Goal: Task Accomplishment & Management: Complete application form

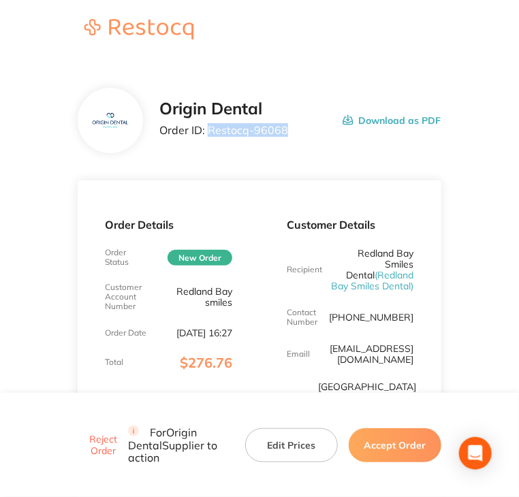
copy p "Restocq- 96068"
drag, startPoint x: 287, startPoint y: 135, endPoint x: 207, endPoint y: 140, distance: 80.5
click at [207, 140] on div "Origin Dental Order ID: Restocq- 96068 Download as PDF" at bounding box center [299, 120] width 281 height 42
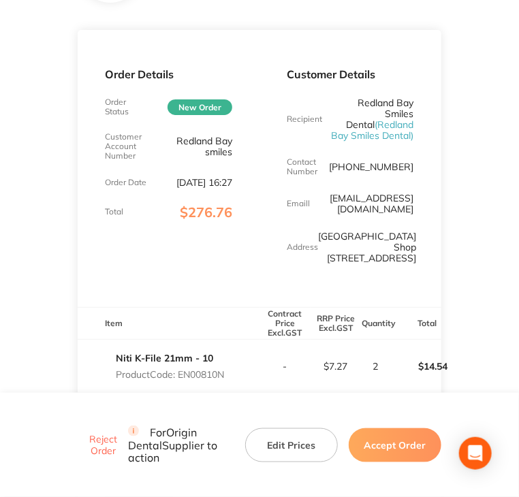
scroll to position [204, 0]
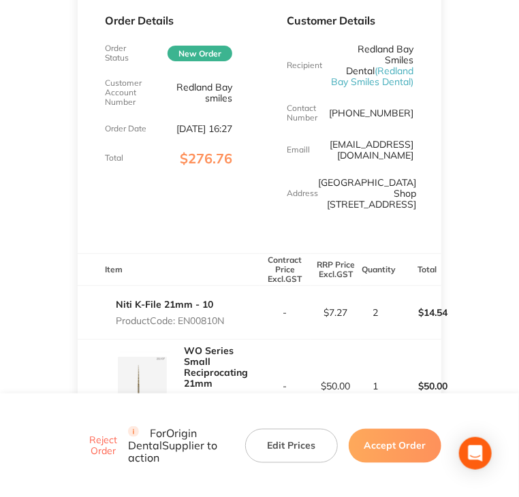
drag, startPoint x: 384, startPoint y: 453, endPoint x: 370, endPoint y: 432, distance: 25.1
click at [384, 450] on button "Accept Order" at bounding box center [395, 445] width 93 height 34
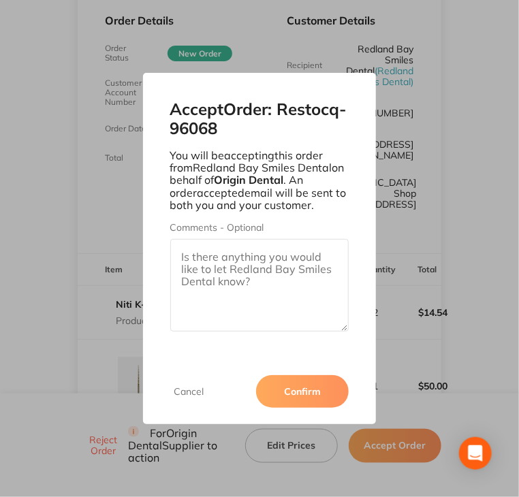
click at [271, 289] on textarea "Comments - Optional" at bounding box center [259, 285] width 179 height 93
paste textarea "SO-00001113"
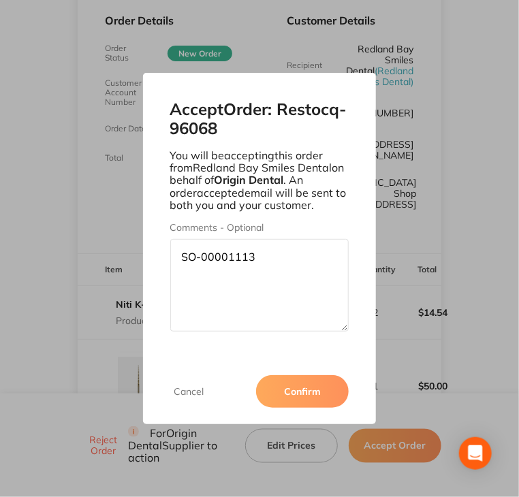
type textarea "SO-00001113"
click at [315, 376] on div "Cancel Confirm" at bounding box center [259, 391] width 233 height 65
click at [312, 401] on button "Confirm" at bounding box center [302, 391] width 93 height 33
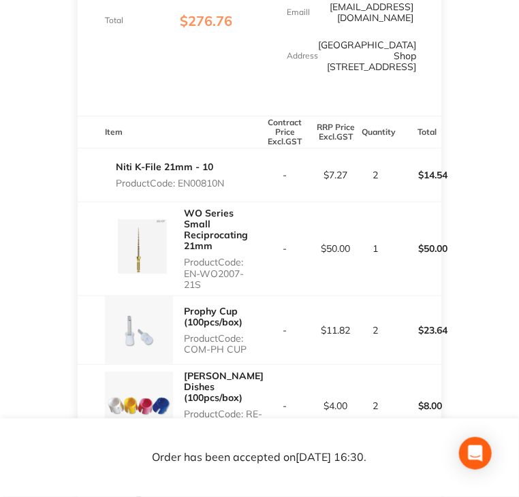
scroll to position [408, 0]
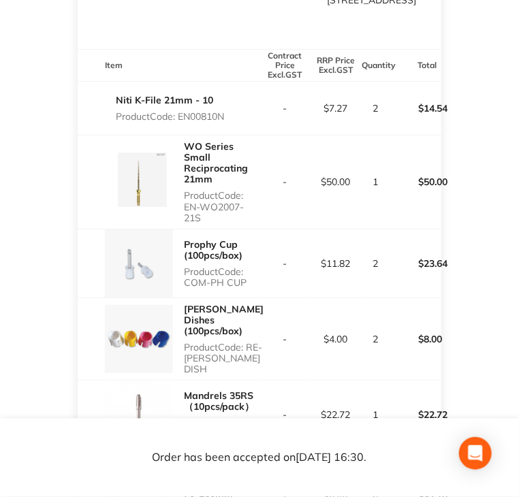
click at [182, 122] on p "Product Code: EN00810N" at bounding box center [170, 116] width 108 height 11
drag, startPoint x: 180, startPoint y: 140, endPoint x: 231, endPoint y: 138, distance: 51.8
click at [231, 127] on div "Niti K-File 21mm - 10 Product Code: EN00810N" at bounding box center [169, 108] width 182 height 38
copy p "EN00810N"
drag, startPoint x: 184, startPoint y: 229, endPoint x: 204, endPoint y: 244, distance: 24.4
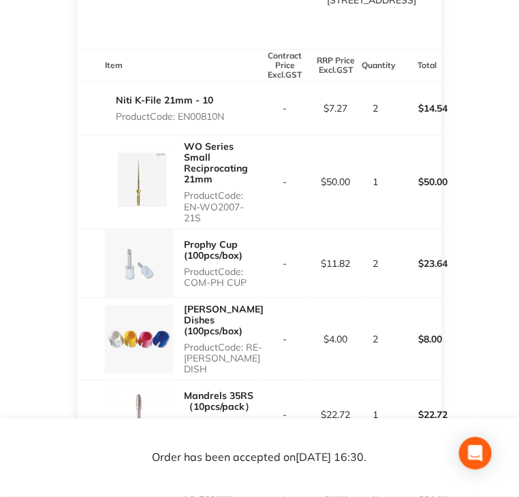
click at [204, 223] on p "Product Code: EN-WO2007-21S" at bounding box center [222, 206] width 76 height 33
copy p "EN-WO2007-21S"
copy p "COM-PH CUP"
drag, startPoint x: 186, startPoint y: 305, endPoint x: 250, endPoint y: 310, distance: 64.2
click at [250, 293] on div "Prophy Cup (100pcs/box) Product Code: COM-PH CUP" at bounding box center [222, 263] width 76 height 60
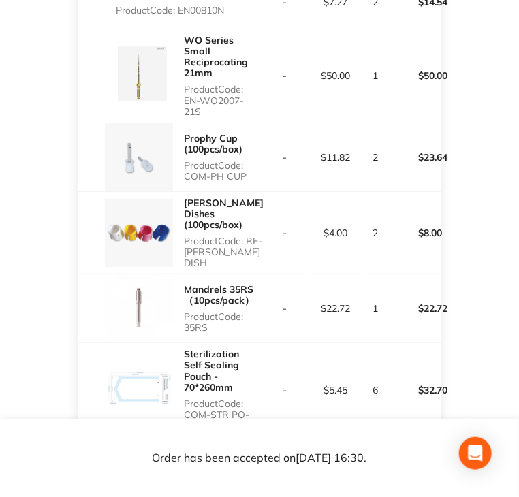
scroll to position [545, 0]
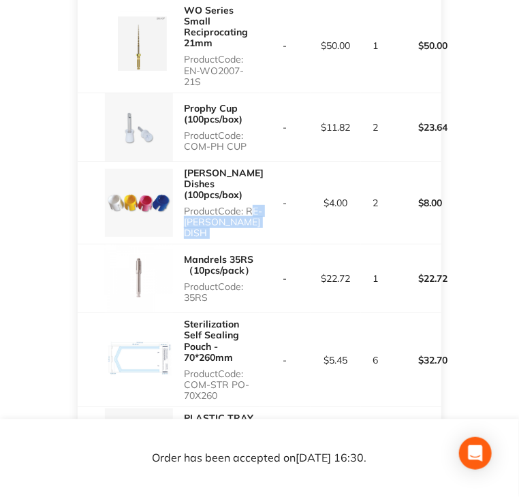
drag, startPoint x: 187, startPoint y: 240, endPoint x: 266, endPoint y: 240, distance: 79.6
click at [266, 240] on tr "[PERSON_NAME] Dishes (100pcs/box) Product Code: RE-[PERSON_NAME] DISH - $4.00 2…" at bounding box center [259, 202] width 363 height 83
copy p "RE-[PERSON_NAME] DISH"
copy p "35RS"
drag, startPoint x: 185, startPoint y: 303, endPoint x: 214, endPoint y: 302, distance: 28.6
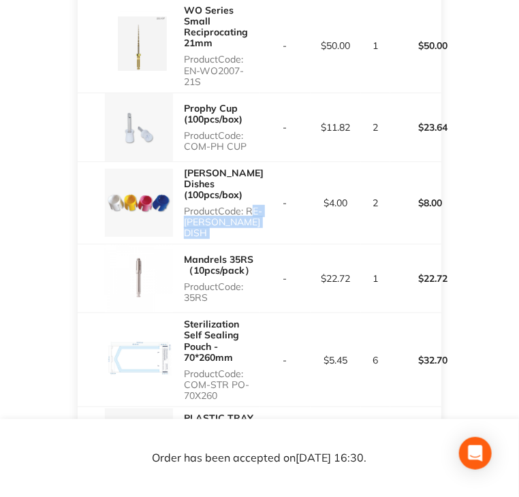
click at [209, 303] on p "Product Code: 35RS" at bounding box center [222, 292] width 76 height 22
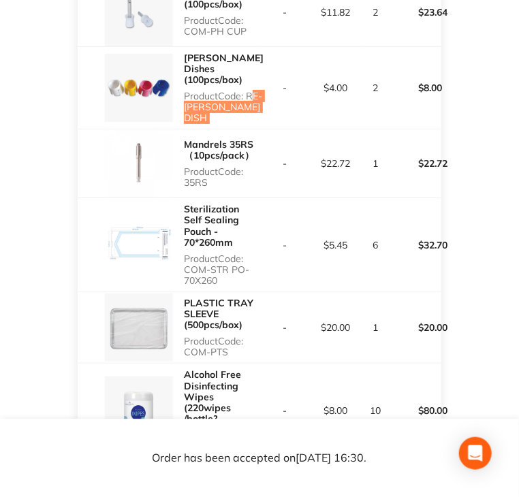
scroll to position [681, 0]
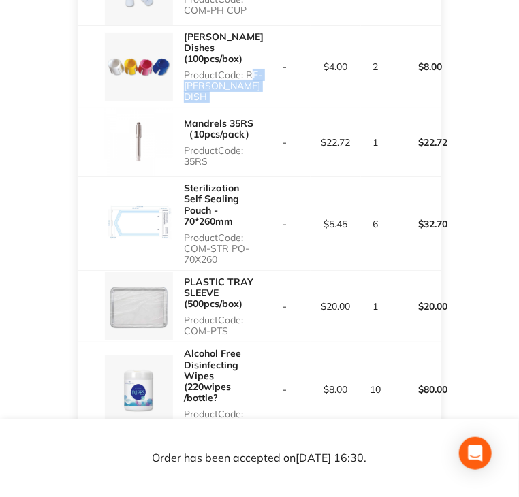
copy p "COM-STR PO-70X260"
drag, startPoint x: 184, startPoint y: 246, endPoint x: 316, endPoint y: 199, distance: 139.3
click at [233, 263] on div "Sterilization Self Sealing Pouch - 70*260mm Product Code: COM-STR PO-70X260" at bounding box center [222, 223] width 76 height 93
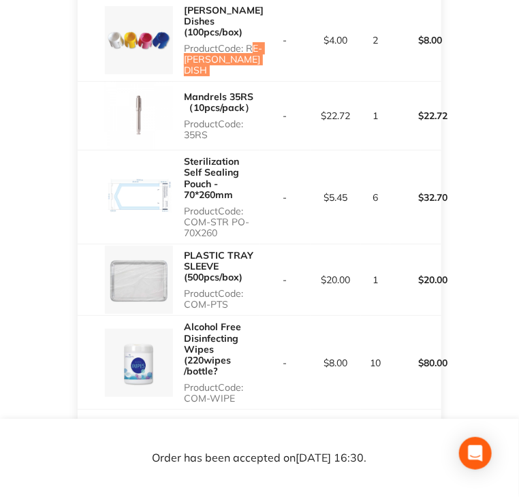
scroll to position [749, 0]
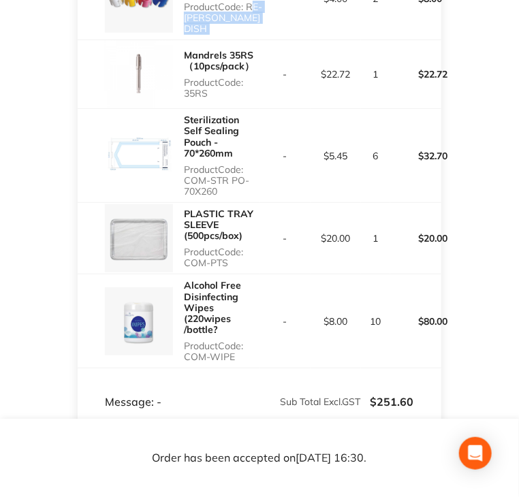
drag, startPoint x: 186, startPoint y: 261, endPoint x: 230, endPoint y: 264, distance: 44.3
click at [230, 264] on p "Product Code: COM-PTS" at bounding box center [222, 257] width 76 height 22
copy p "COM-PTS"
drag, startPoint x: 182, startPoint y: 353, endPoint x: 234, endPoint y: 361, distance: 53.0
click at [234, 361] on div "Alcohol Free Disinfecting Wipes (220wipes /bottle? Product Code: COM-WIPE" at bounding box center [169, 320] width 182 height 93
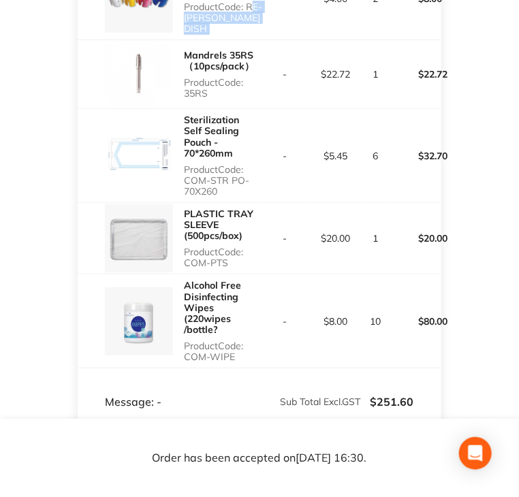
copy p "COM-WIPE"
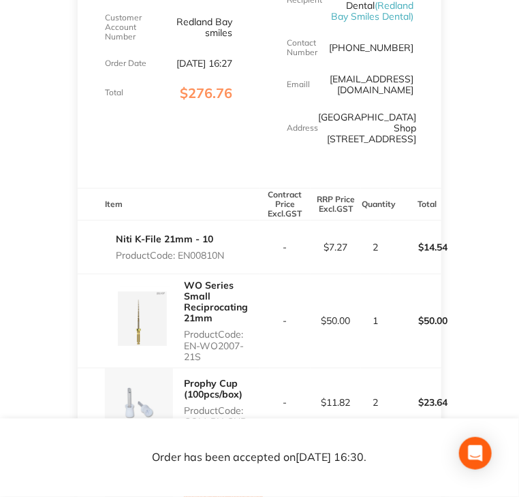
scroll to position [63, 0]
